Goal: Information Seeking & Learning: Learn about a topic

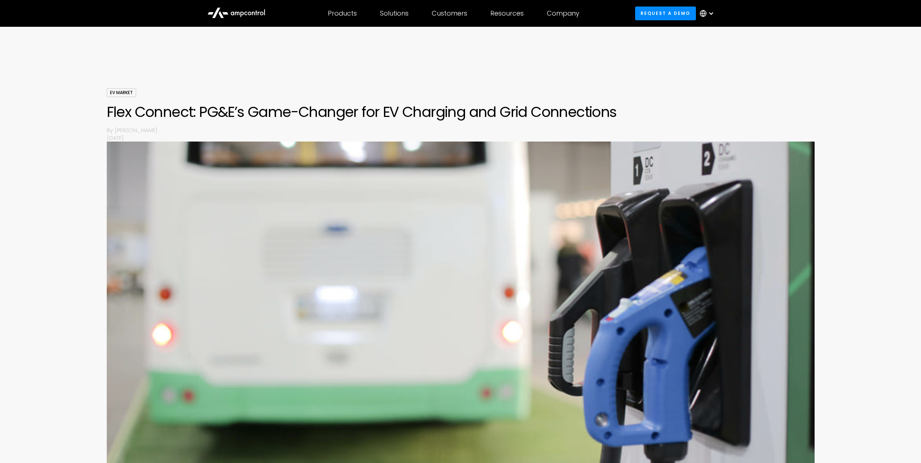
drag, startPoint x: 857, startPoint y: 201, endPoint x: 849, endPoint y: 205, distance: 8.6
click at [857, 201] on div "EV Market Flex Connect: PG&E’s Game-Changer for EV Charging and Grid Connection…" at bounding box center [460, 287] width 921 height 398
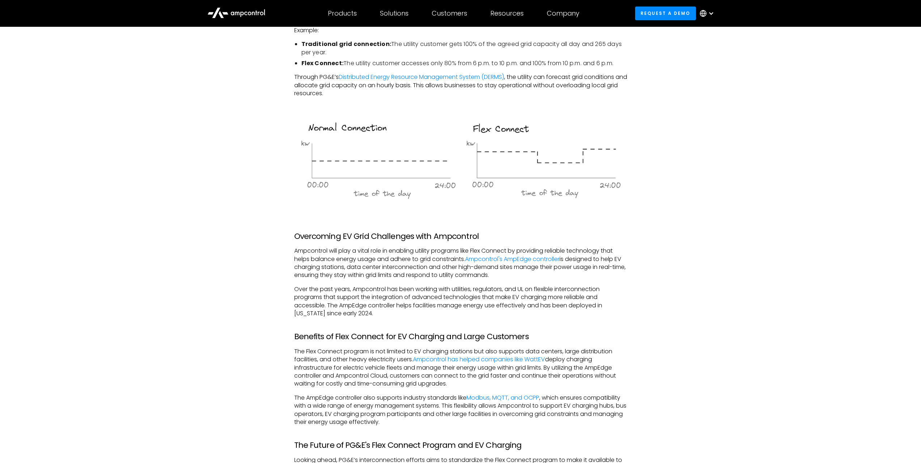
scroll to position [543, 0]
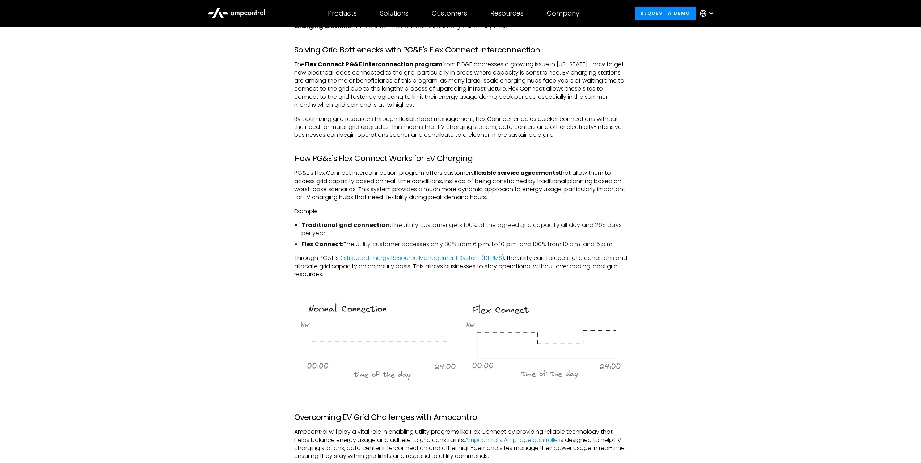
drag, startPoint x: 865, startPoint y: 114, endPoint x: 861, endPoint y: 110, distance: 5.7
click at [865, 114] on div "As the demand for electric vehicles (EVs) and renewable energy grows, PG&E's Fl…" at bounding box center [460, 414] width 921 height 905
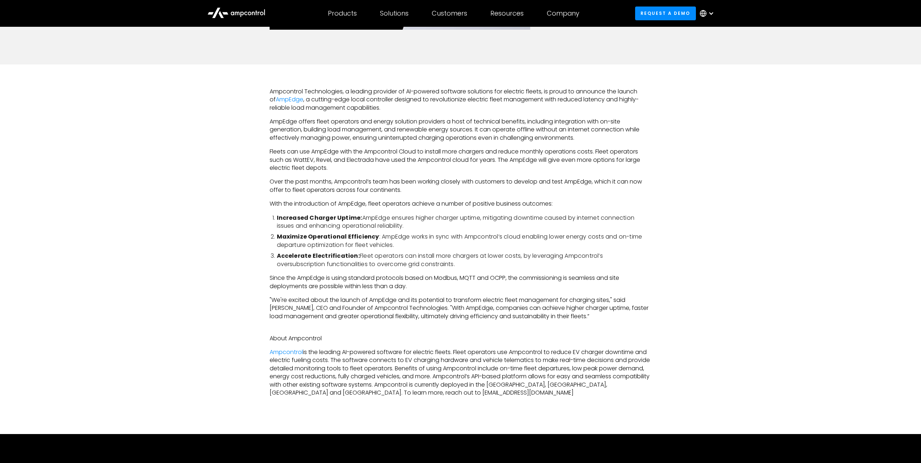
scroll to position [289, 0]
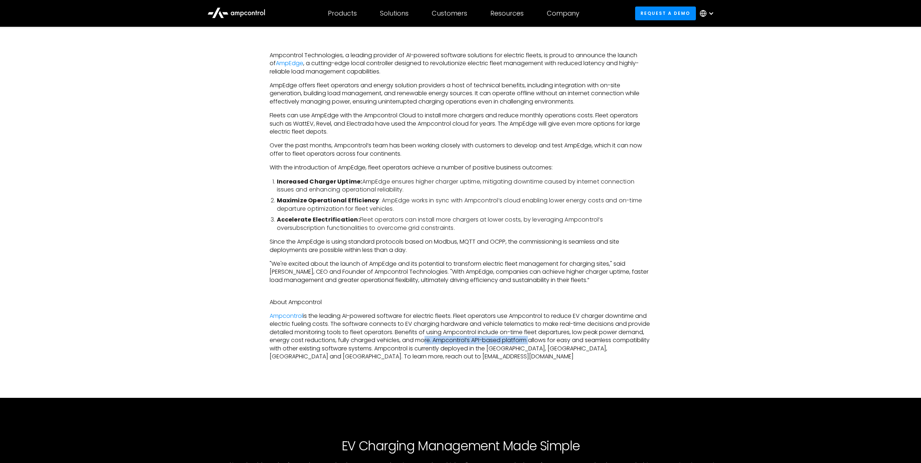
drag, startPoint x: 515, startPoint y: 332, endPoint x: 555, endPoint y: 338, distance: 41.0
click at [555, 338] on p "Ampcontrol is the leading AI-powered software for electric fleets. Fleet operat…" at bounding box center [461, 336] width 382 height 48
drag, startPoint x: 548, startPoint y: 334, endPoint x: 553, endPoint y: 344, distance: 11.5
click at [553, 344] on p "Ampcontrol is the leading AI-powered software for electric fleets. Fleet operat…" at bounding box center [461, 336] width 382 height 48
click at [512, 346] on p "Ampcontrol is the leading AI-powered software for electric fleets. Fleet operat…" at bounding box center [461, 336] width 382 height 48
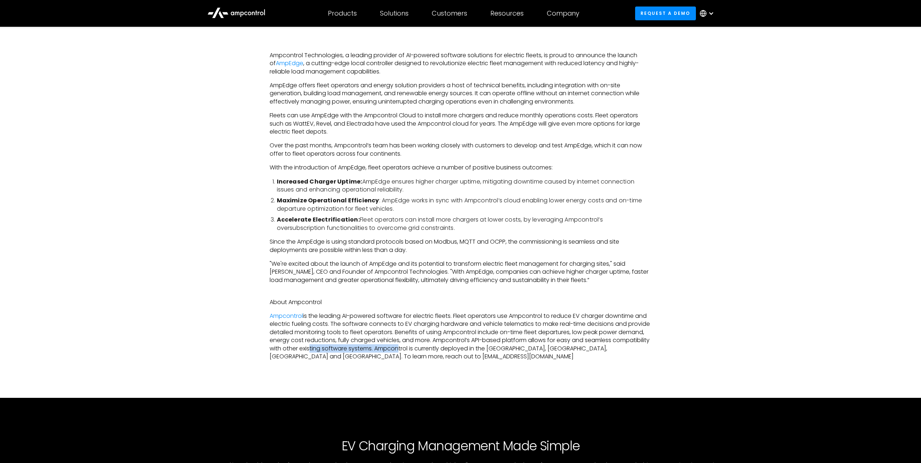
drag, startPoint x: 347, startPoint y: 348, endPoint x: 435, endPoint y: 349, distance: 87.9
click at [435, 349] on p "Ampcontrol is the leading AI-powered software for electric fleets. Fleet operat…" at bounding box center [461, 336] width 382 height 48
click at [432, 348] on p "Ampcontrol is the leading AI-powered software for electric fleets. Fleet operat…" at bounding box center [461, 336] width 382 height 48
click at [468, 347] on p "Ampcontrol is the leading AI-powered software for electric fleets. Fleet operat…" at bounding box center [461, 336] width 382 height 48
drag, startPoint x: 839, startPoint y: 208, endPoint x: 700, endPoint y: 227, distance: 140.1
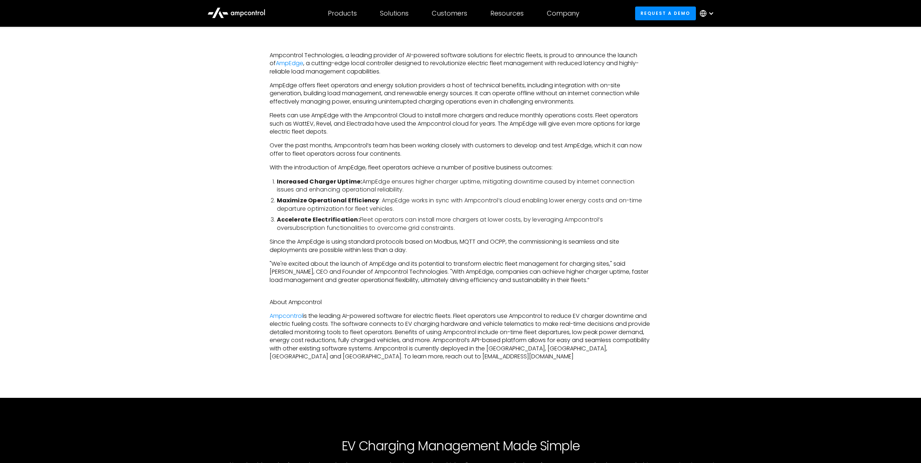
click at [835, 209] on div "Ampcontrol Technologies, a leading provider of AI-powered software solutions fo…" at bounding box center [460, 212] width 921 height 369
